Goal: Check status

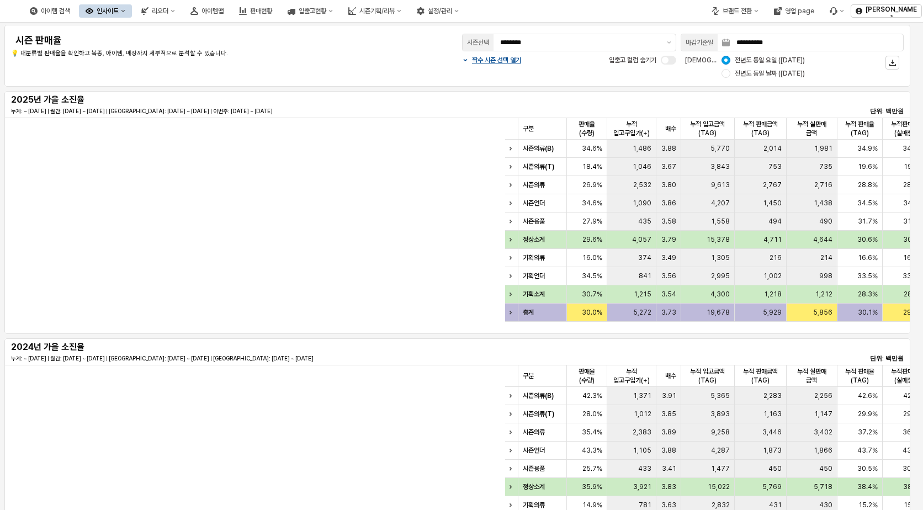
scroll to position [0, 668]
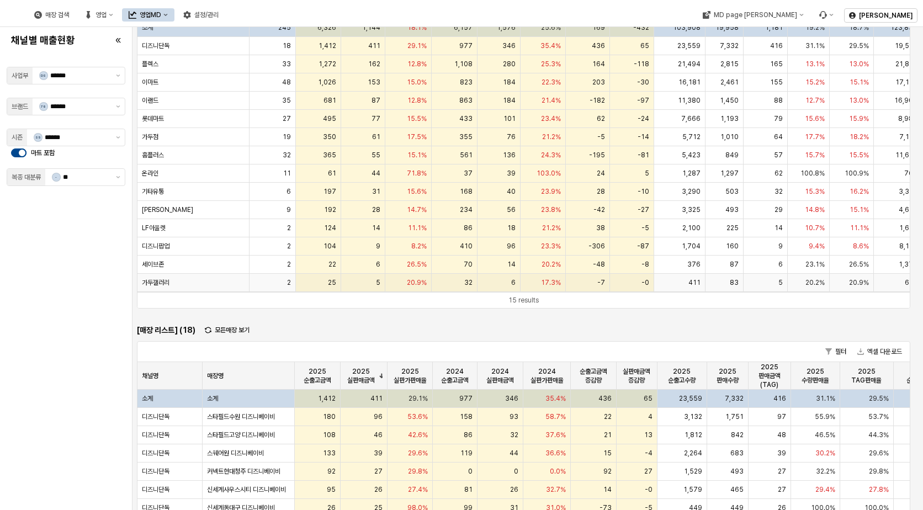
scroll to position [276, 0]
